Goal: Register for event/course

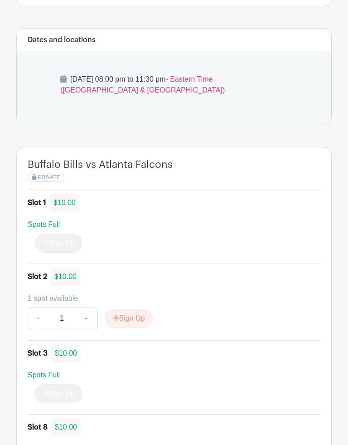
scroll to position [502, 0]
click at [131, 319] on button "Sign Up" at bounding box center [129, 317] width 48 height 19
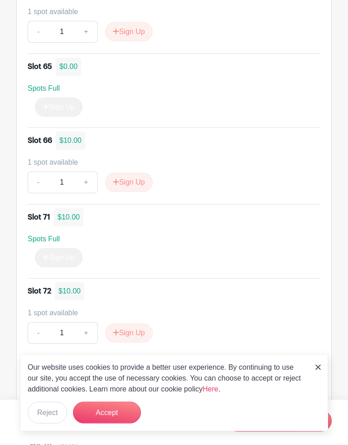
scroll to position [2676, 0]
click at [130, 178] on button "Sign Up" at bounding box center [129, 181] width 48 height 19
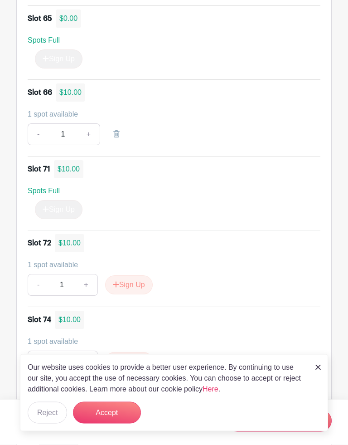
scroll to position [2728, 0]
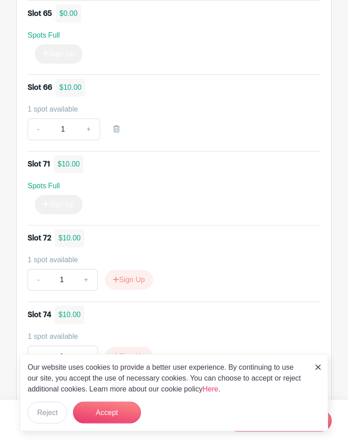
click at [319, 366] on img at bounding box center [318, 367] width 5 height 5
click at [313, 371] on li "Slot 74 $10.00 1 spot available - 1 + Sign Up" at bounding box center [174, 340] width 293 height 77
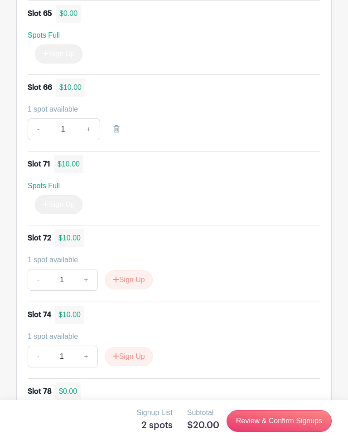
click at [254, 411] on link "Review & Confirm Signups" at bounding box center [279, 421] width 105 height 22
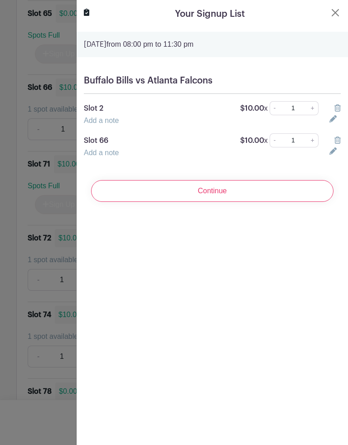
click at [201, 194] on input "Continue" at bounding box center [212, 191] width 243 height 22
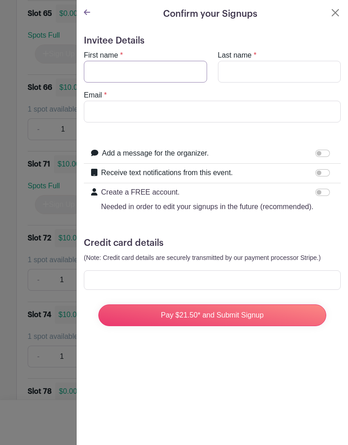
click at [95, 75] on input "First name" at bounding box center [145, 72] width 123 height 22
click at [95, 70] on input "First name" at bounding box center [145, 72] width 123 height 22
click at [104, 74] on input "First name" at bounding box center [145, 72] width 123 height 22
click at [115, 68] on input "First name" at bounding box center [145, 72] width 123 height 22
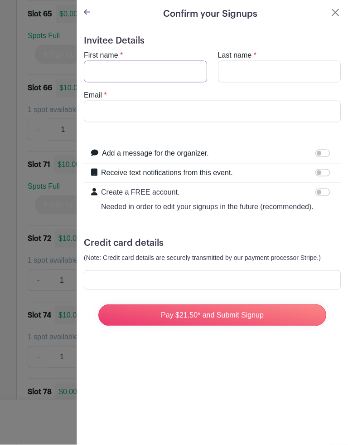
click at [108, 74] on input "First name" at bounding box center [145, 72] width 123 height 22
click at [101, 68] on input "First name" at bounding box center [145, 72] width 123 height 22
type input "[PERSON_NAME]"
click at [228, 70] on input "Last name" at bounding box center [279, 72] width 123 height 22
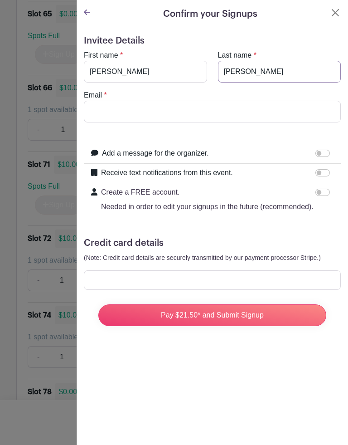
type input "[PERSON_NAME]"
click at [107, 111] on input "Email" at bounding box center [212, 112] width 257 height 22
type input "[EMAIL_ADDRESS][DOMAIN_NAME]"
click at [212, 315] on input "Pay $21.50* and Submit Signup" at bounding box center [212, 315] width 228 height 22
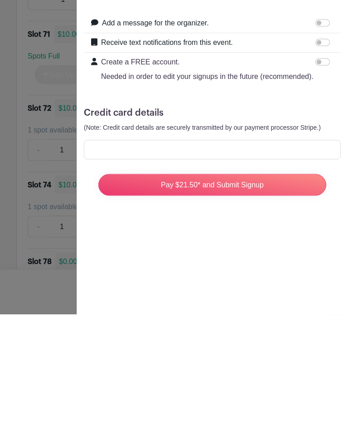
scroll to position [2858, 0]
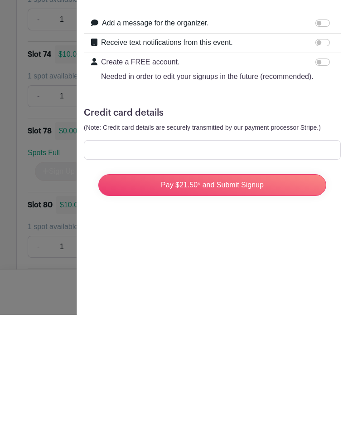
click at [175, 304] on input "Pay $21.50* and Submit Signup" at bounding box center [212, 315] width 228 height 22
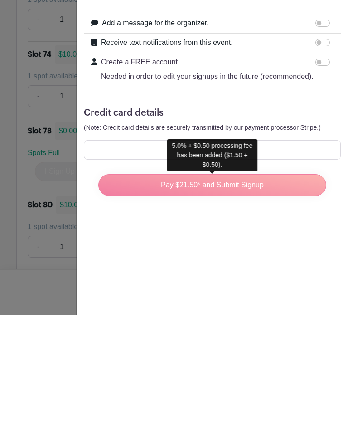
scroll to position [2989, 0]
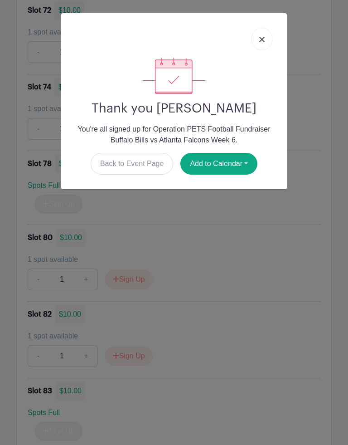
click at [264, 41] on img at bounding box center [261, 39] width 5 height 5
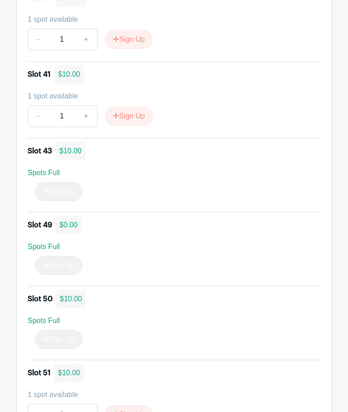
scroll to position [1990, 0]
